Goal: Task Accomplishment & Management: Manage account settings

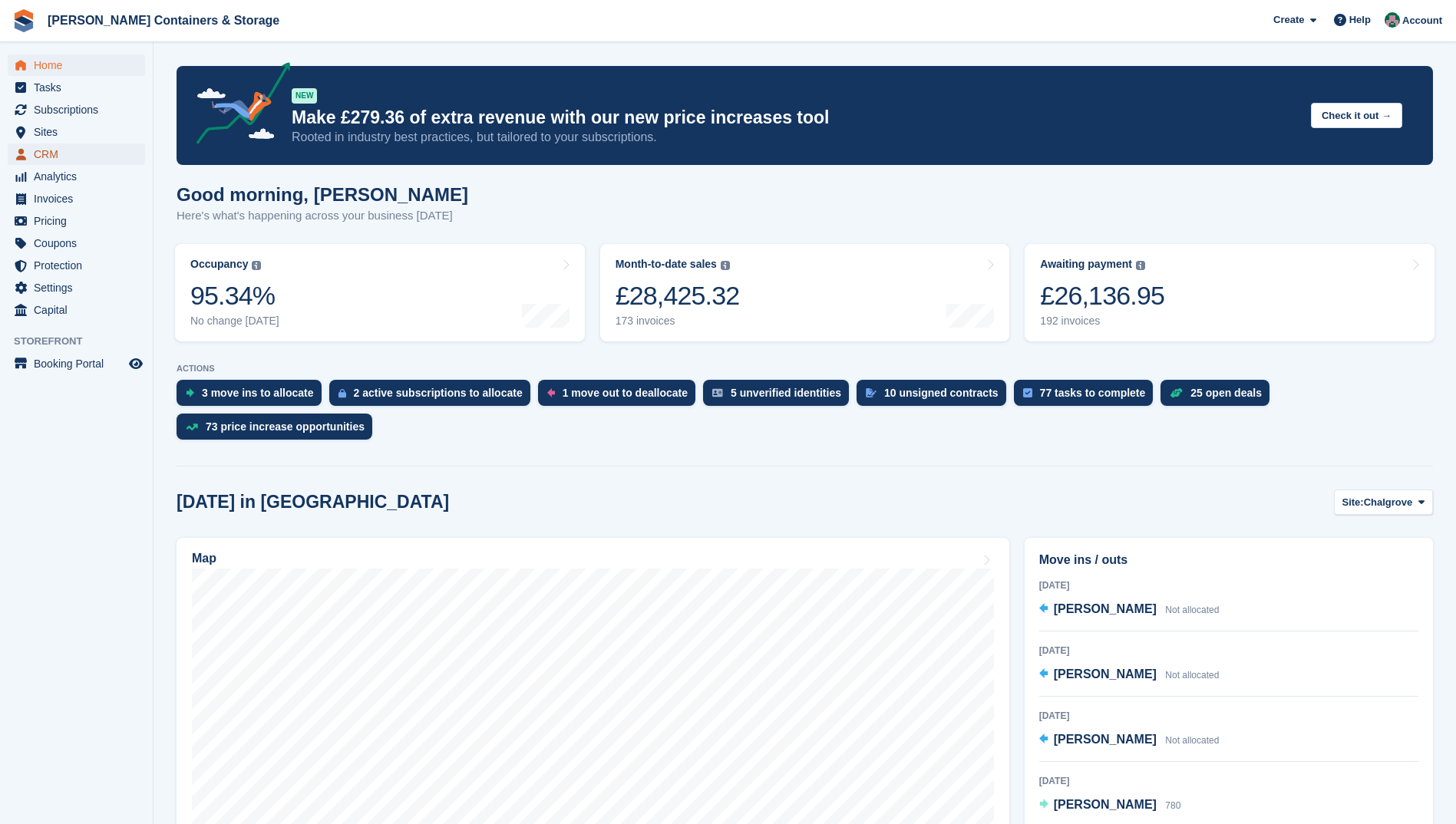
click at [46, 152] on span "CRM" at bounding box center [80, 153] width 92 height 21
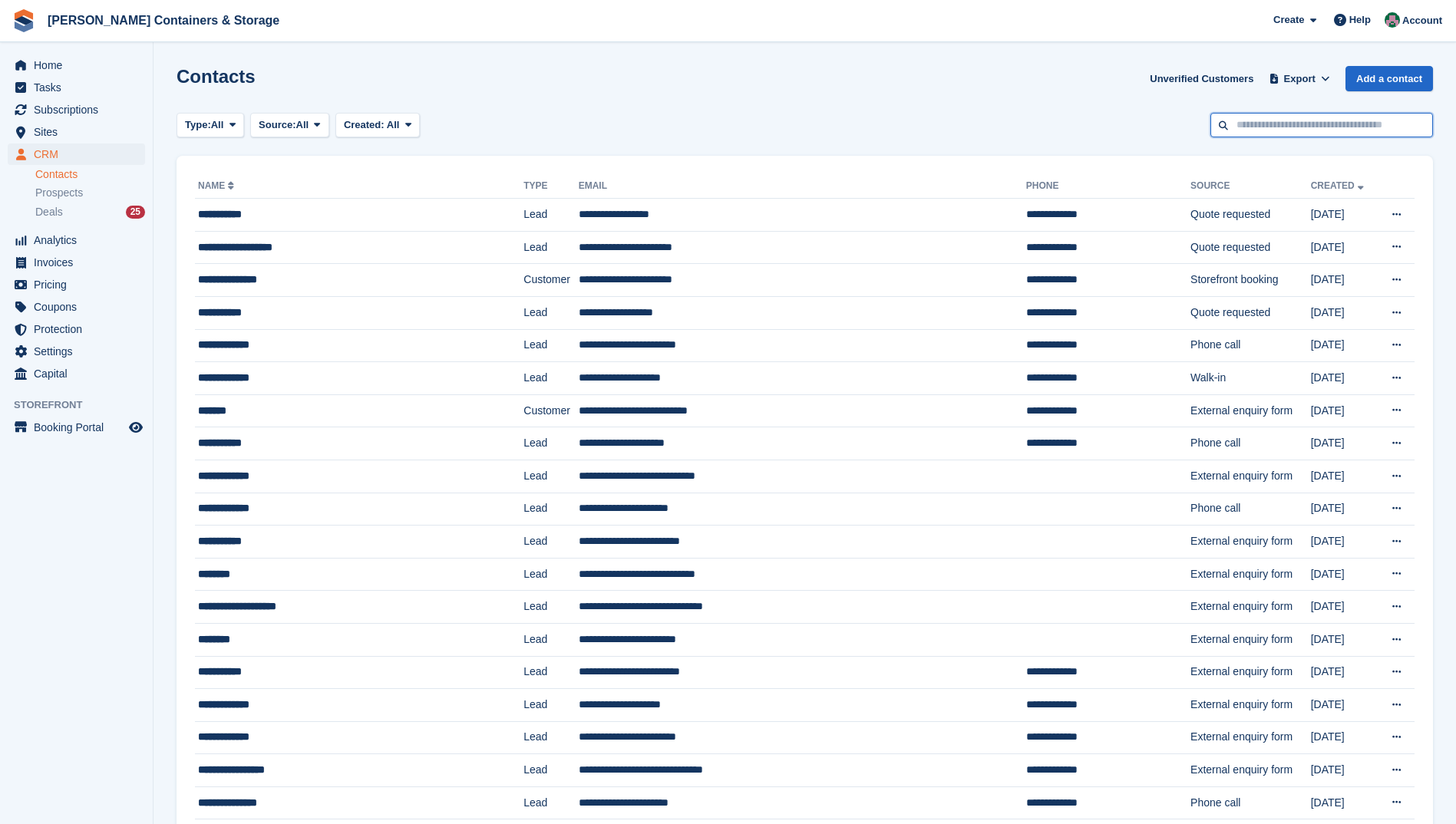
click at [1272, 127] on input "text" at bounding box center [1321, 125] width 223 height 25
type input "******"
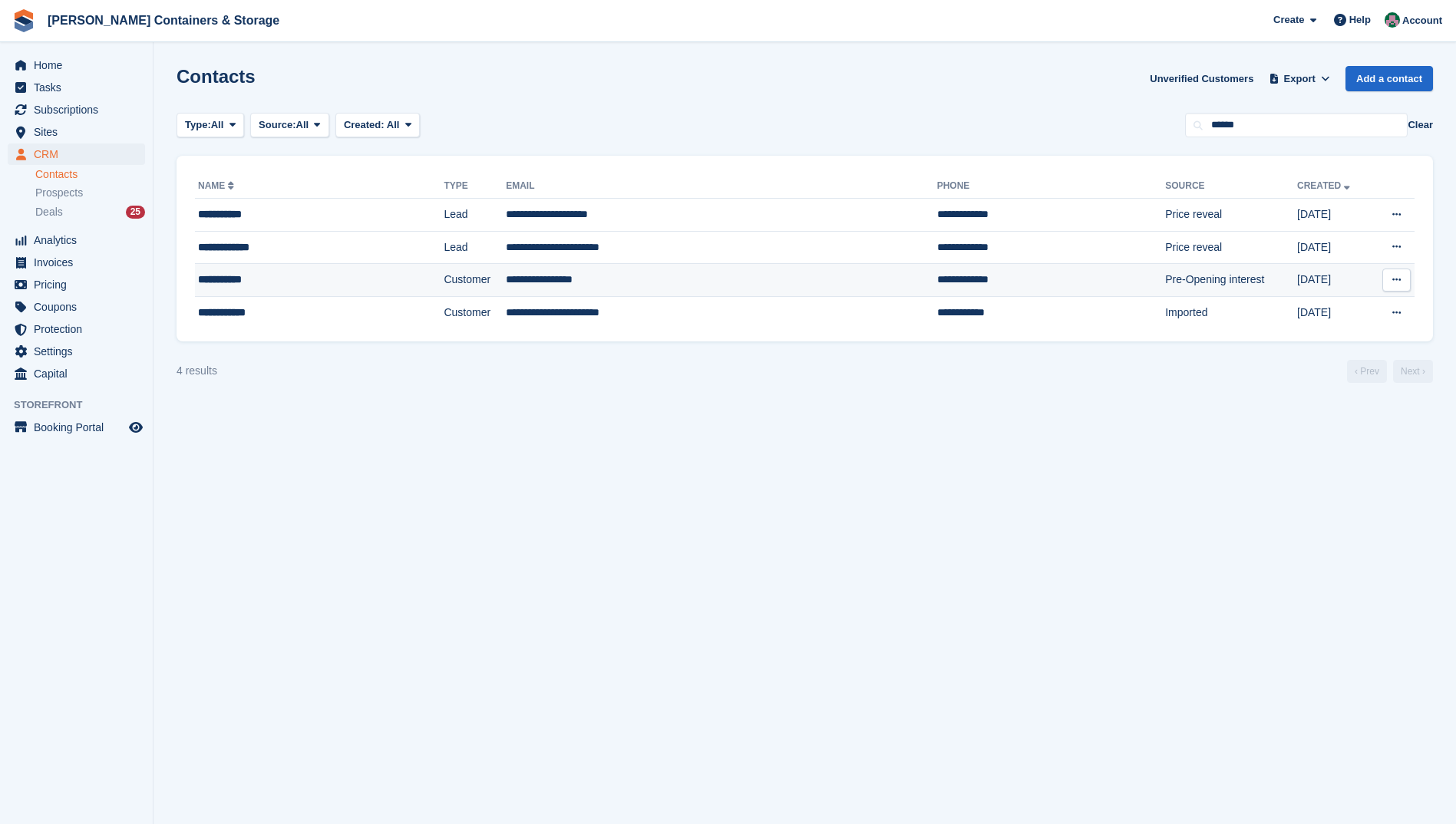
click at [509, 276] on td "**********" at bounding box center [722, 281] width 431 height 33
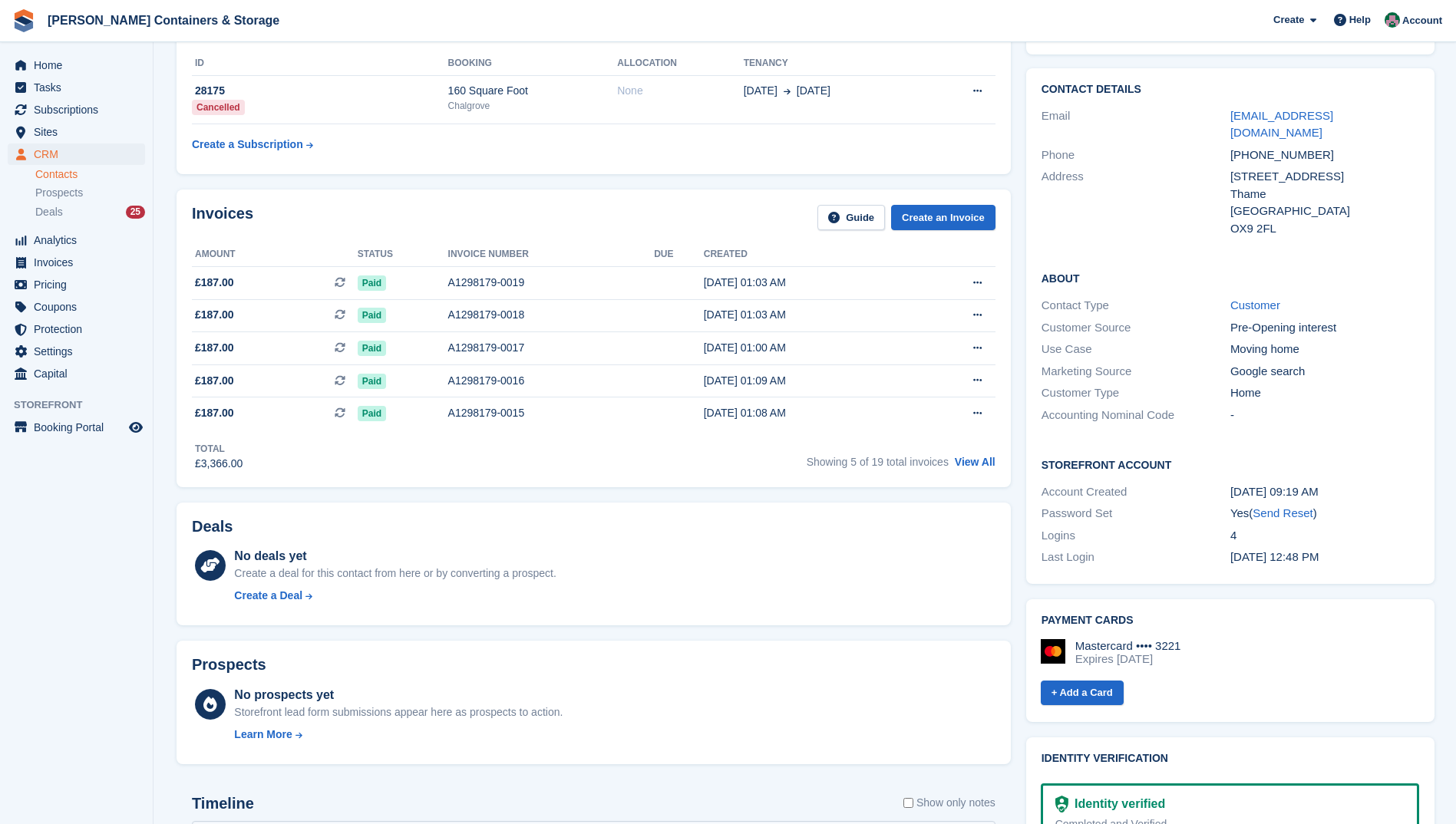
scroll to position [71, 0]
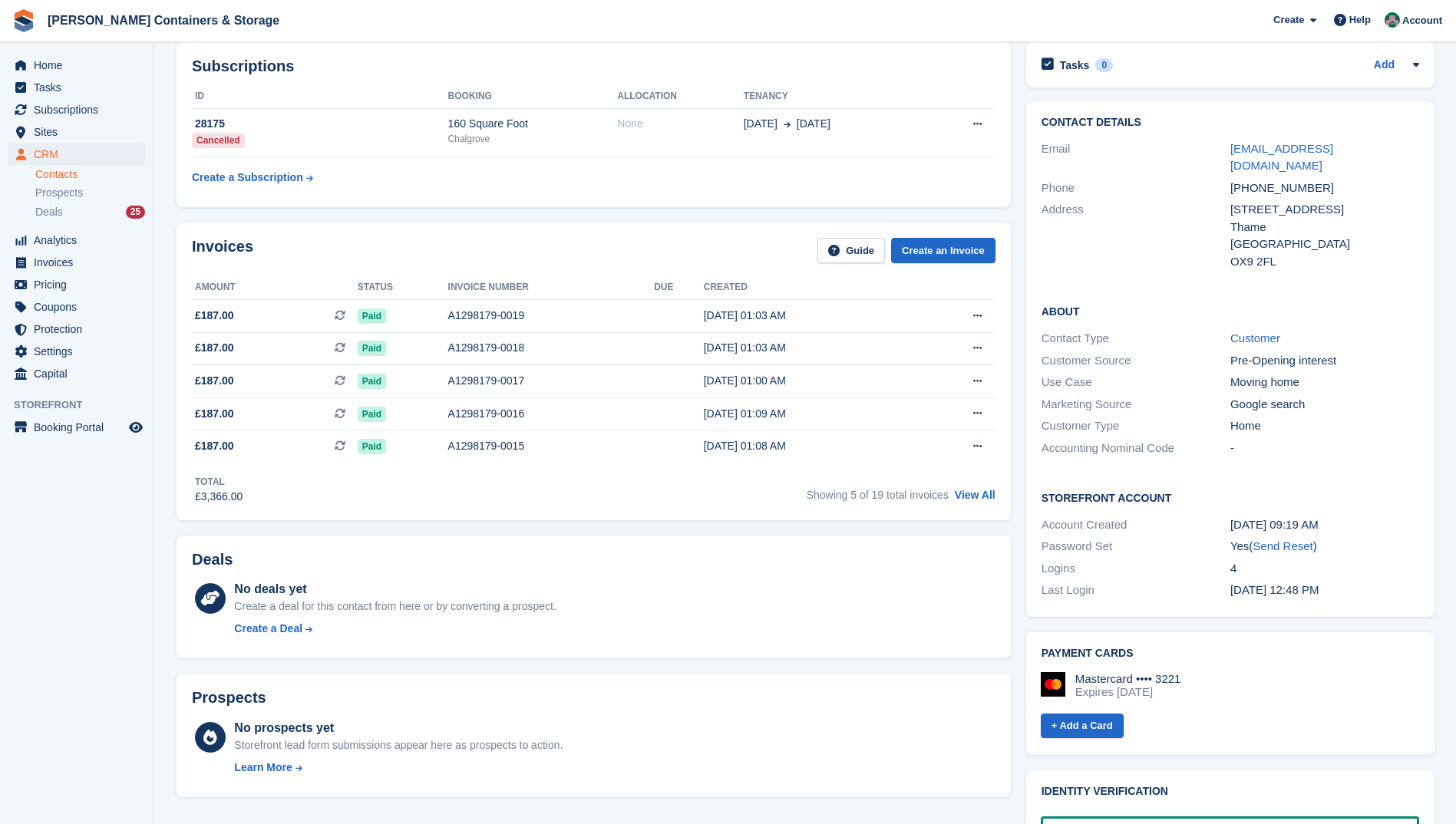
click at [1412, 83] on div "Tasks 0 Add No tasks related to Hannah Read" at bounding box center [1231, 65] width 408 height 45
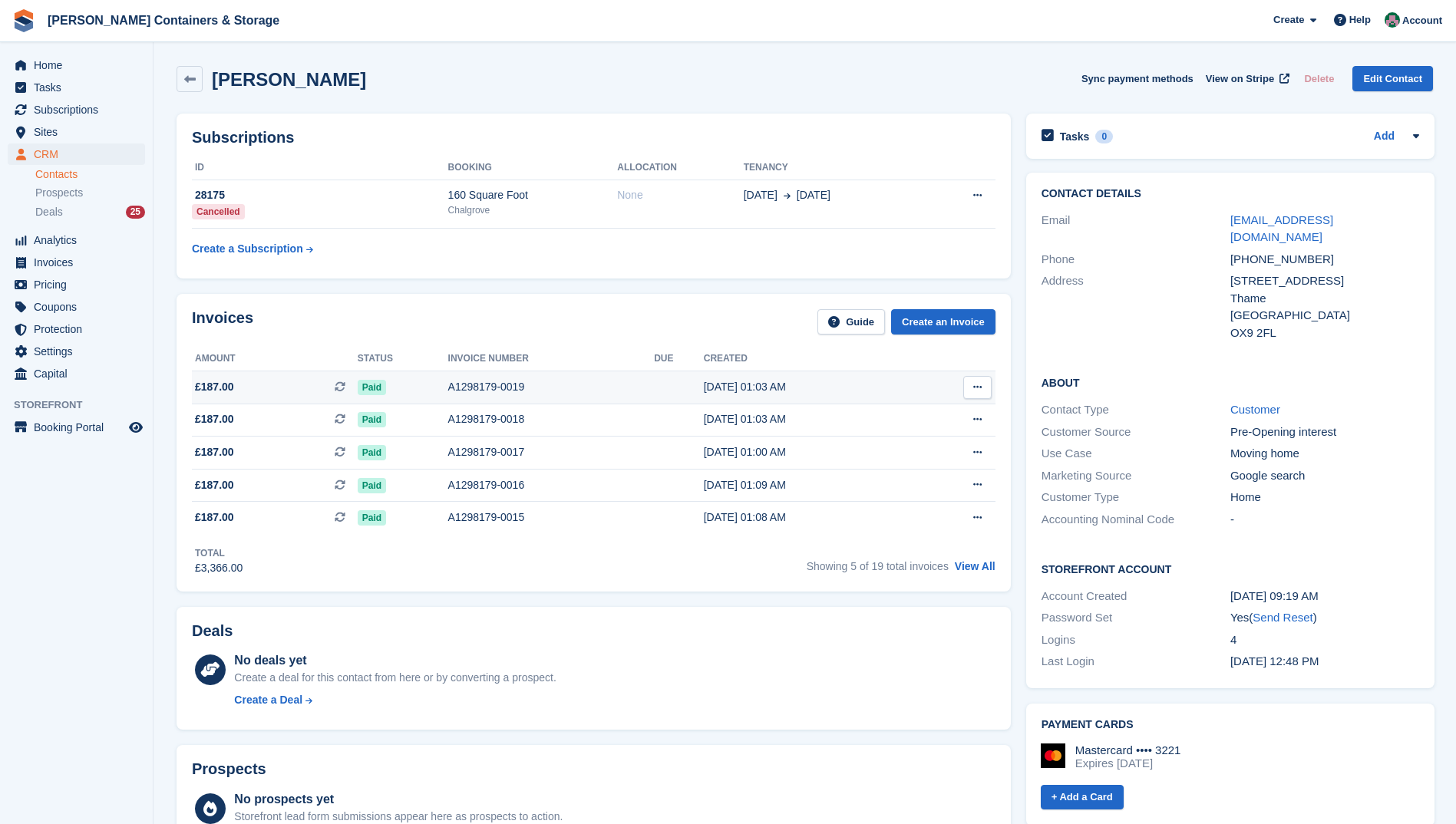
click at [744, 382] on div "03 Aug, 01:03 AM" at bounding box center [808, 386] width 210 height 16
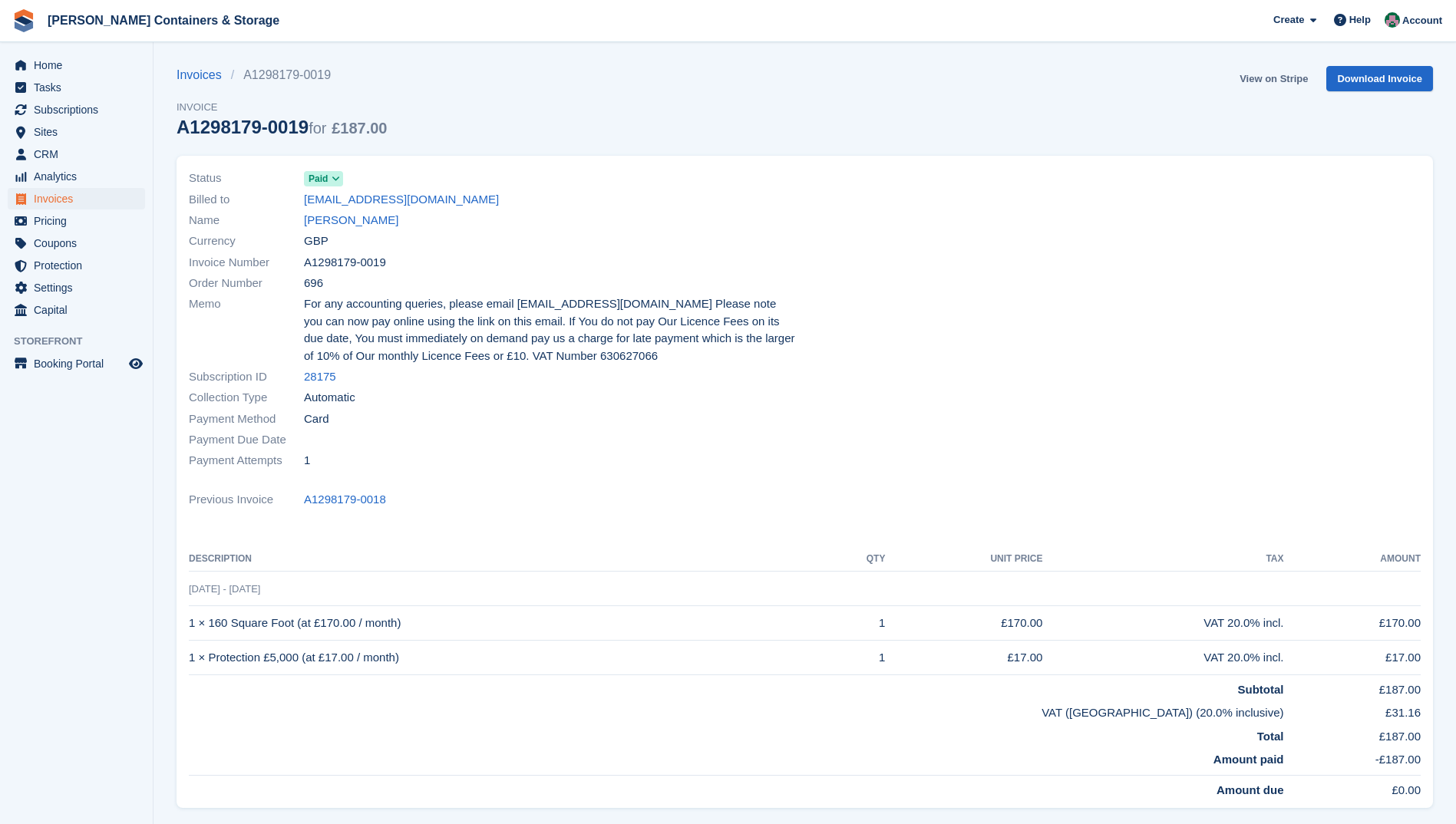
click at [1262, 80] on link "View on Stripe" at bounding box center [1273, 78] width 80 height 25
click at [365, 222] on link "Hannah Read" at bounding box center [351, 220] width 94 height 18
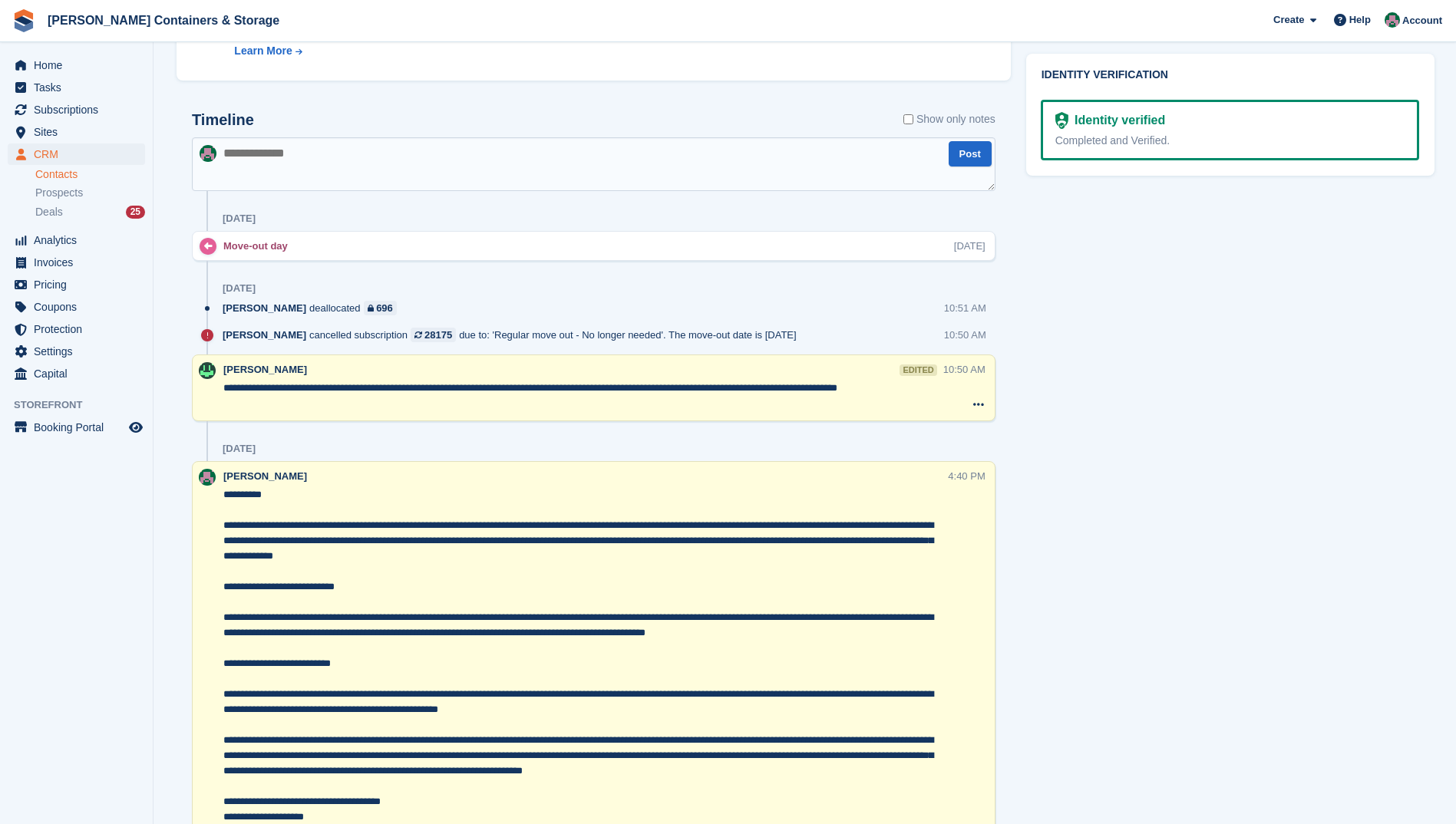
scroll to position [777, 0]
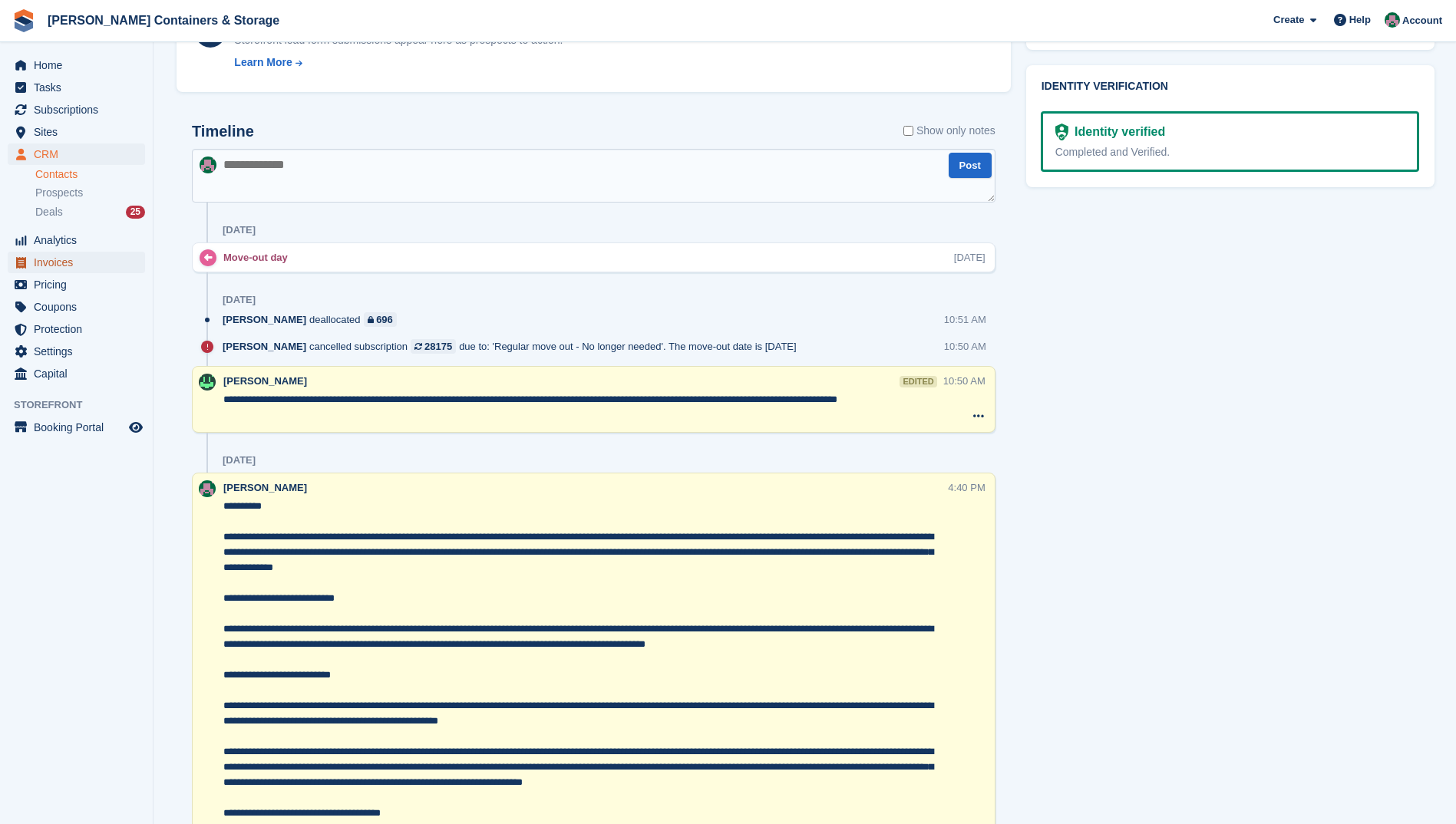
click at [54, 263] on span "Invoices" at bounding box center [80, 262] width 92 height 21
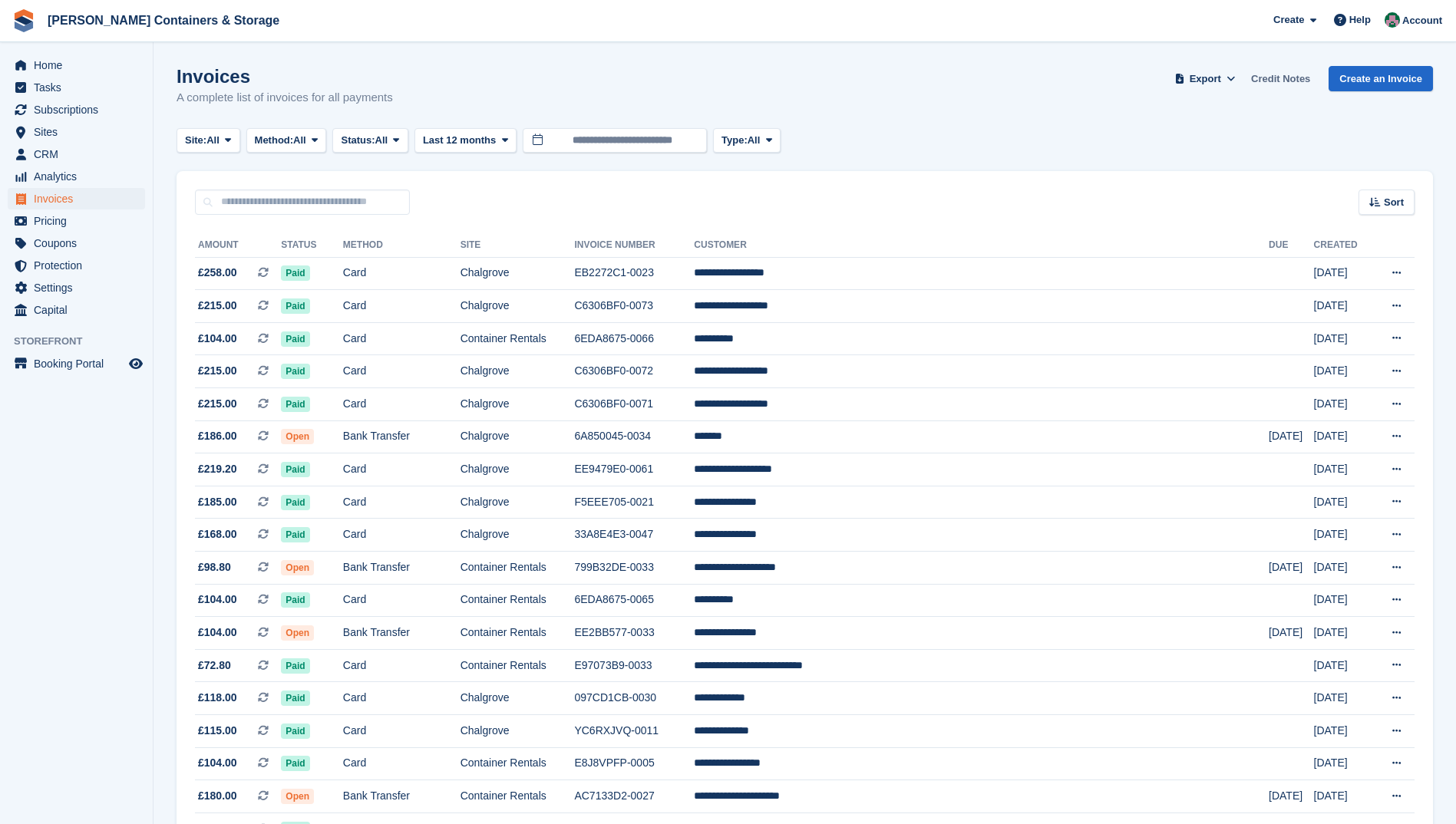
click at [1292, 77] on link "Credit Notes" at bounding box center [1280, 78] width 71 height 25
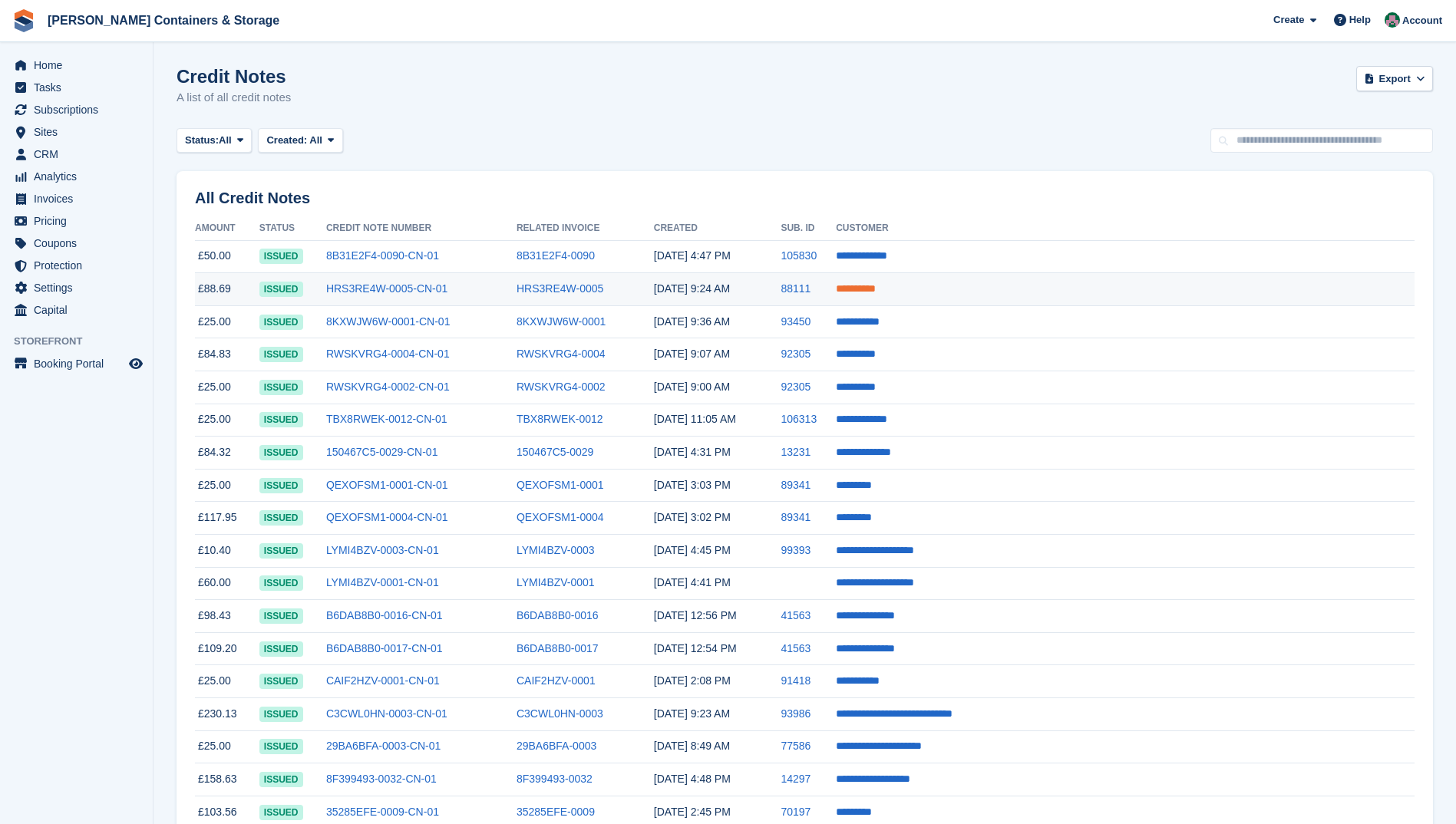
click at [876, 288] on link "**********" at bounding box center [855, 289] width 40 height 11
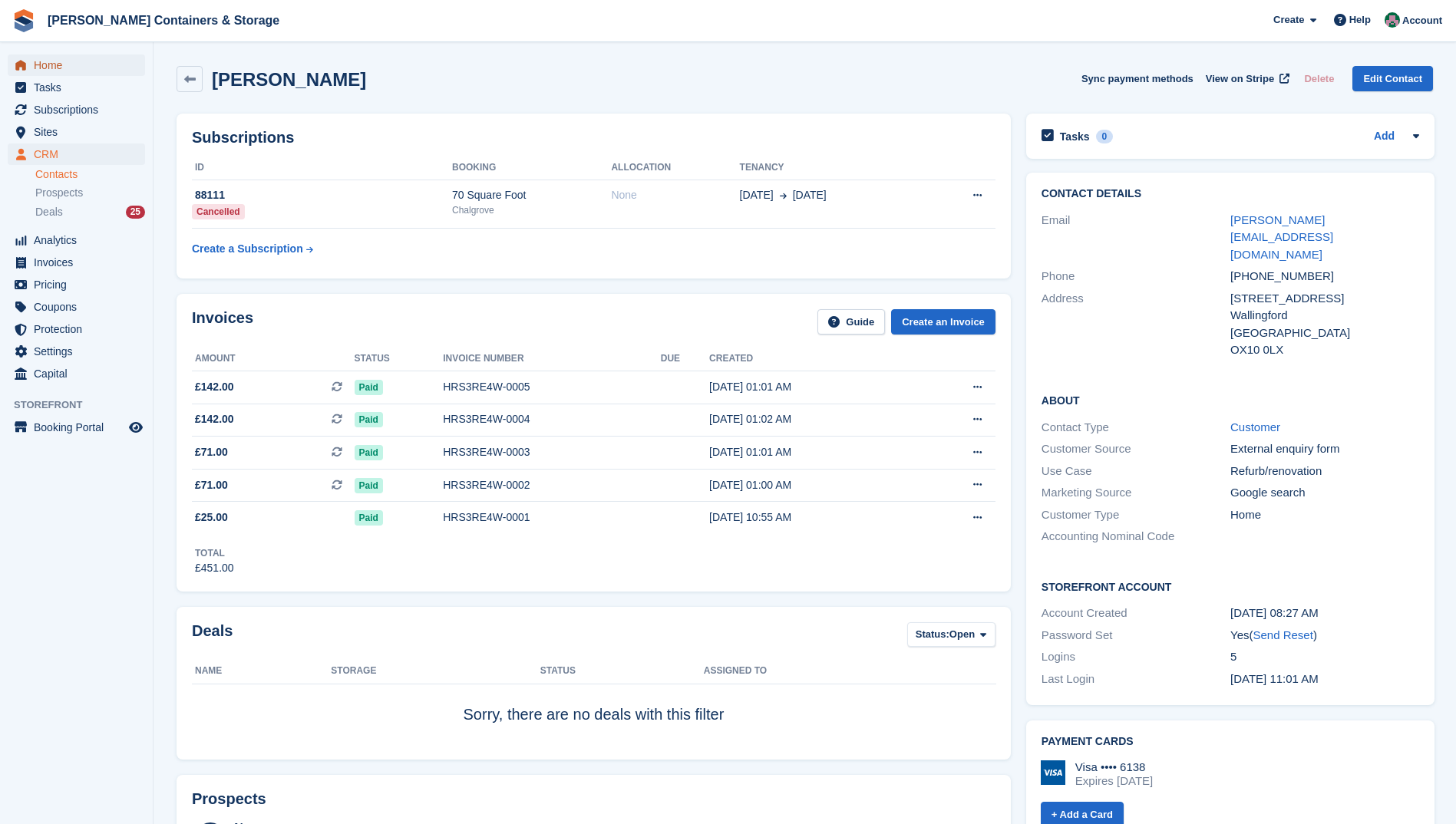
click at [56, 58] on span "Home" at bounding box center [80, 65] width 92 height 21
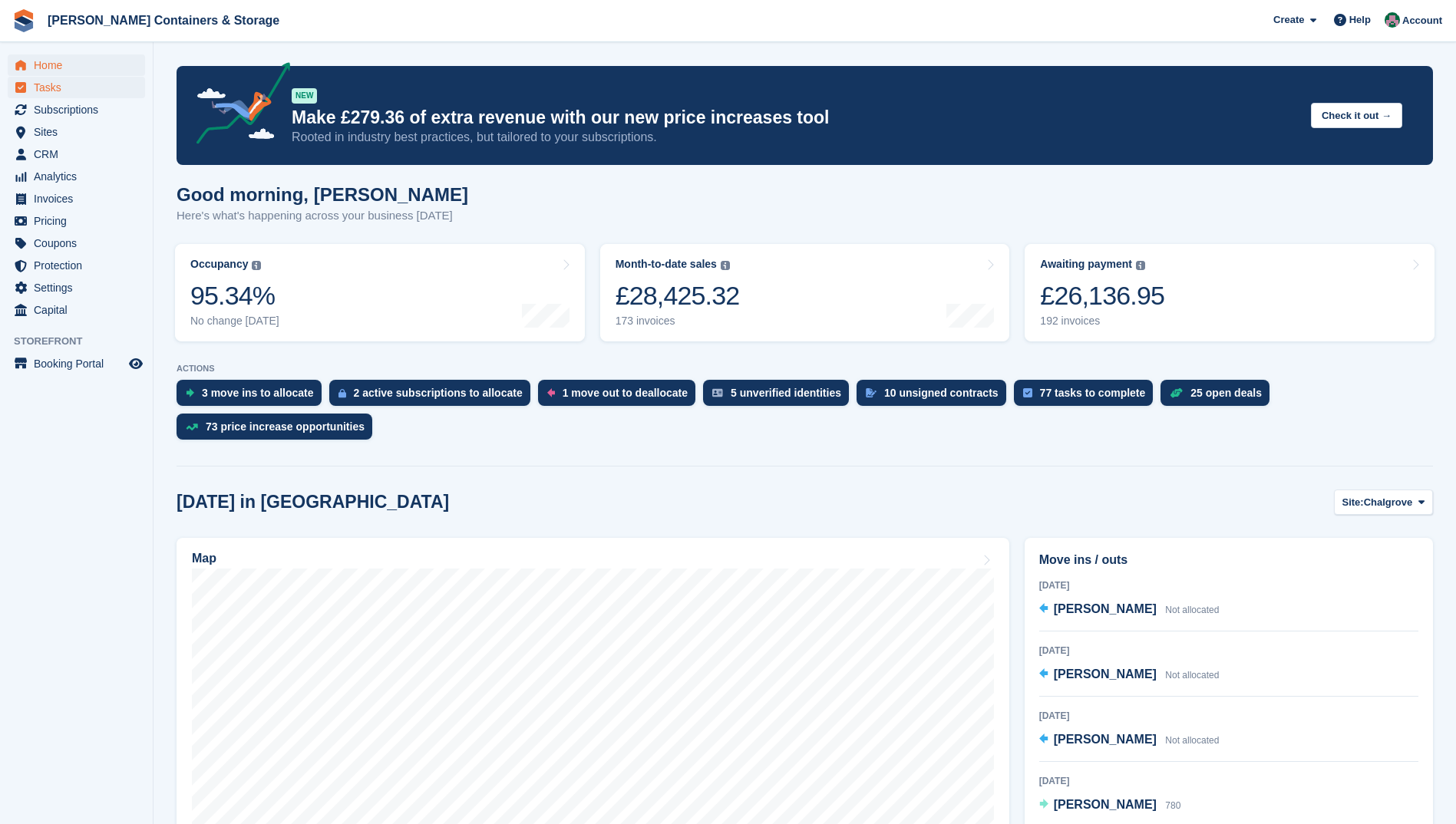
click at [43, 83] on span "Tasks" at bounding box center [80, 87] width 92 height 21
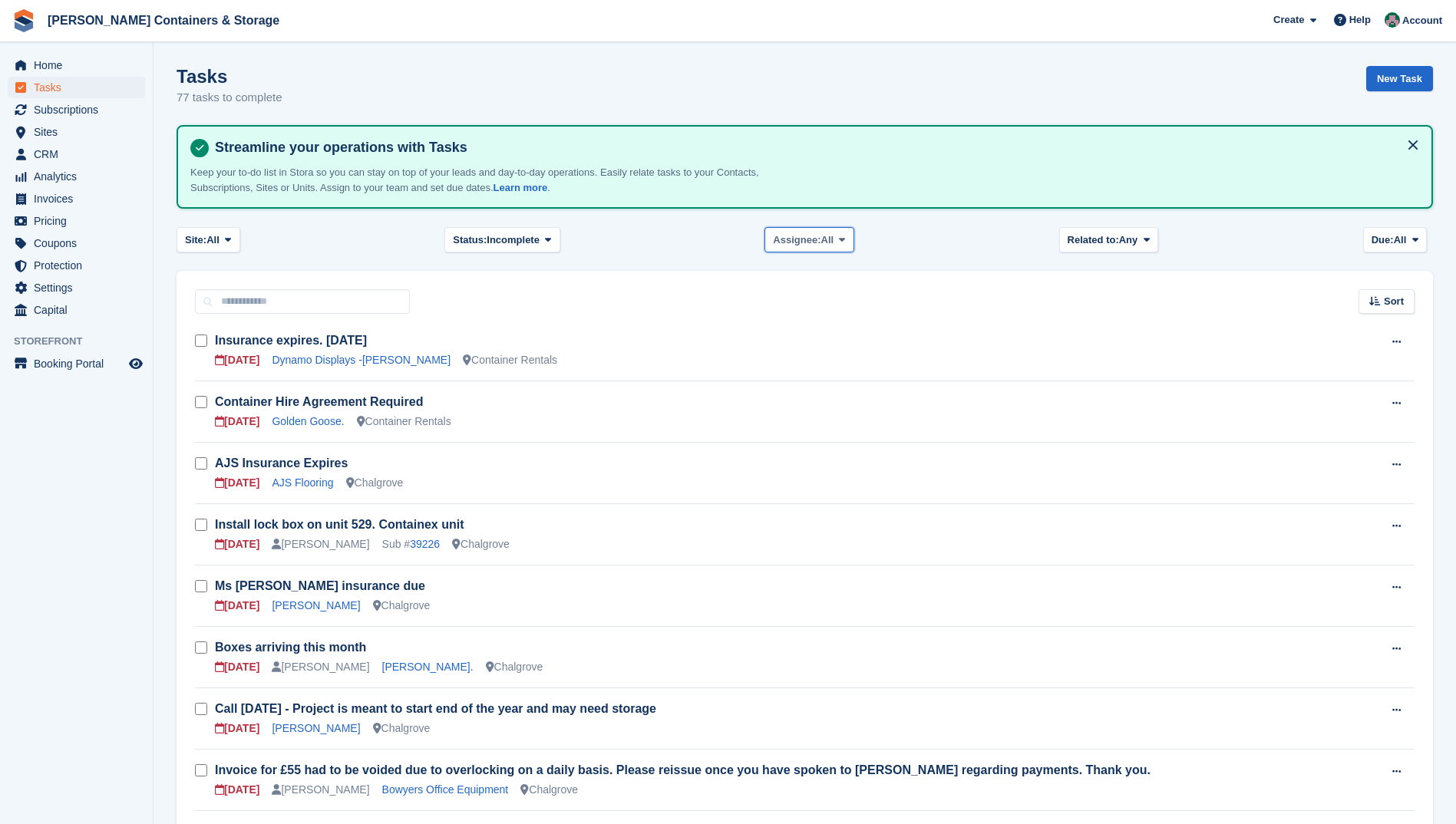
click at [801, 236] on span "Assignee:" at bounding box center [797, 240] width 48 height 16
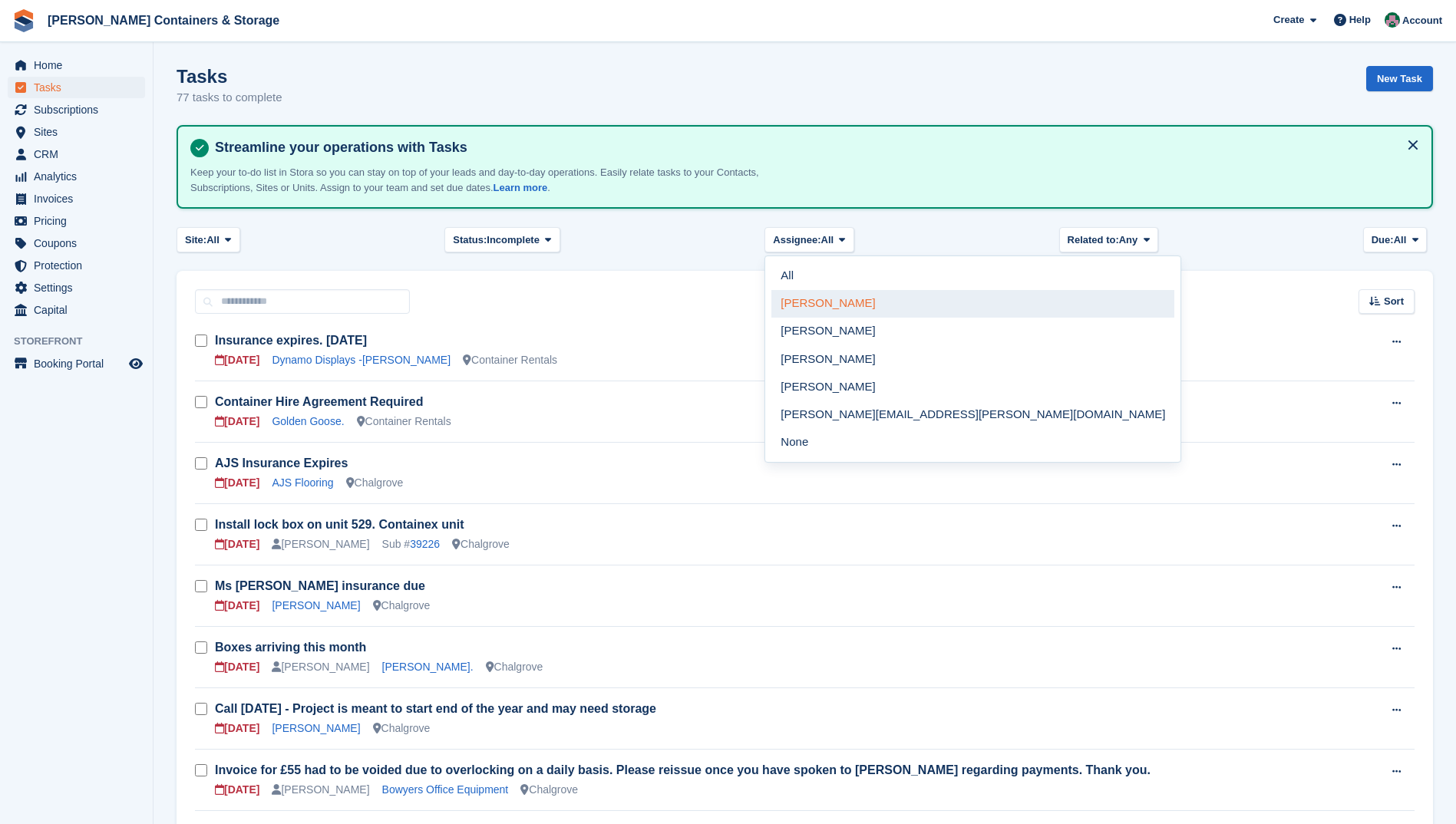
click at [803, 294] on link "[PERSON_NAME]" at bounding box center [973, 304] width 403 height 28
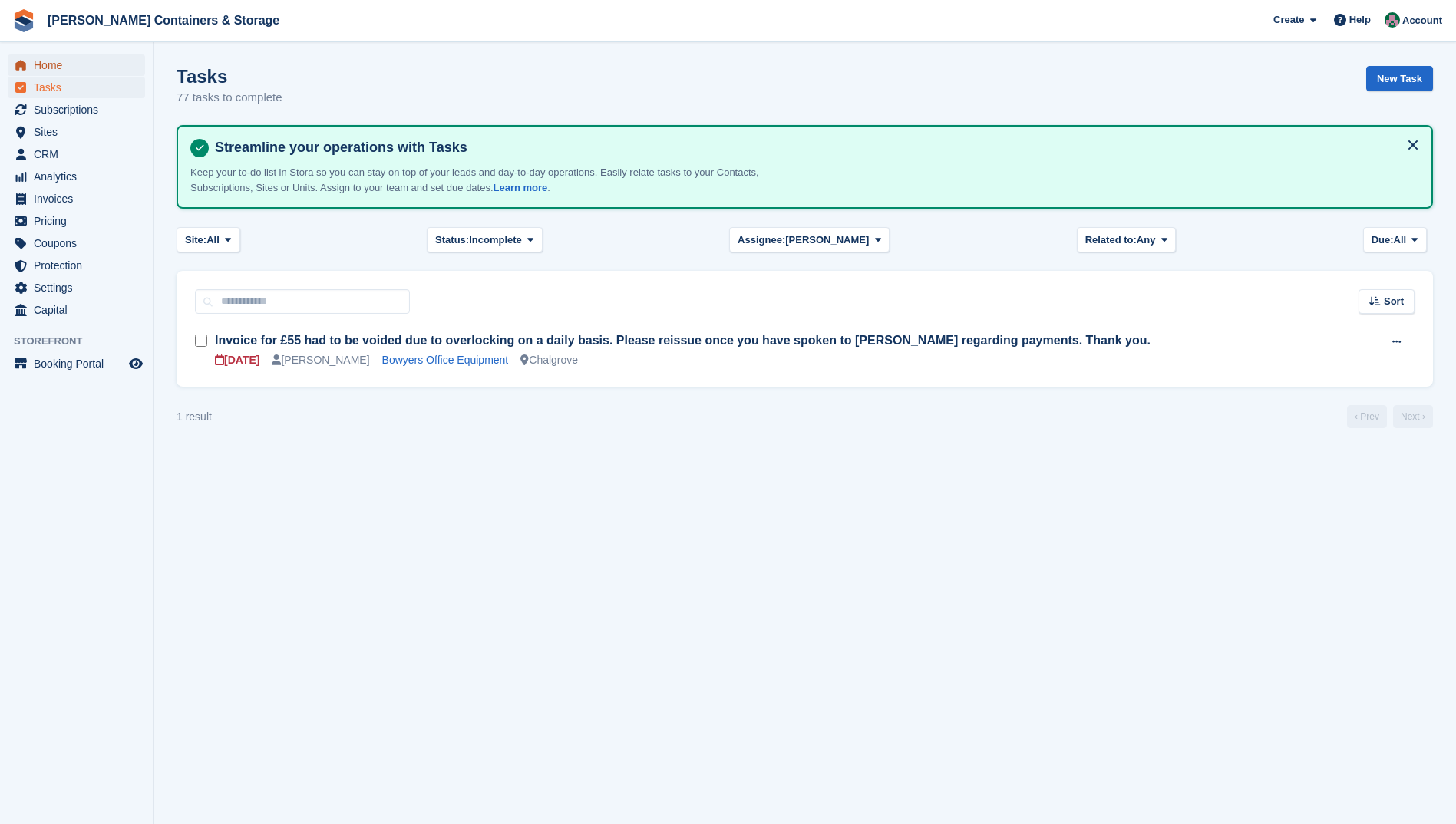
click at [66, 61] on span "Home" at bounding box center [80, 65] width 92 height 21
